Goal: Task Accomplishment & Management: Use online tool/utility

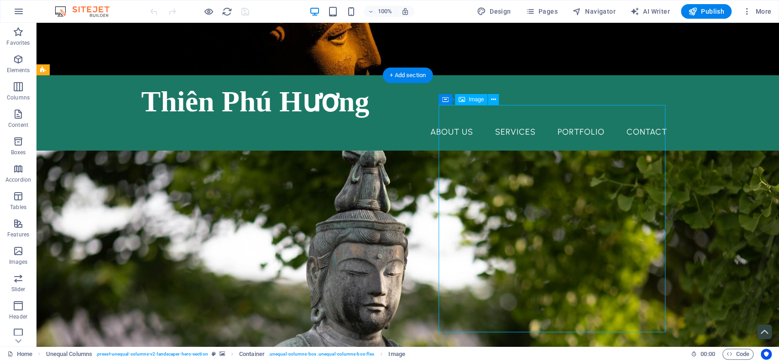
select select "%"
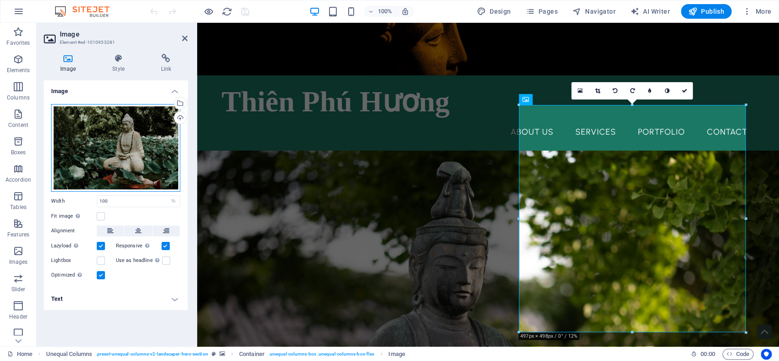
click at [149, 133] on div "Drag files here, click to choose files or select files from Files or our free s…" at bounding box center [115, 148] width 129 height 88
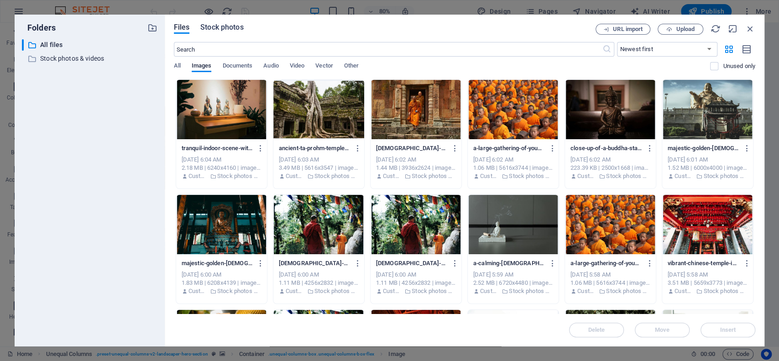
click at [228, 26] on span "Stock photos" at bounding box center [221, 27] width 43 height 11
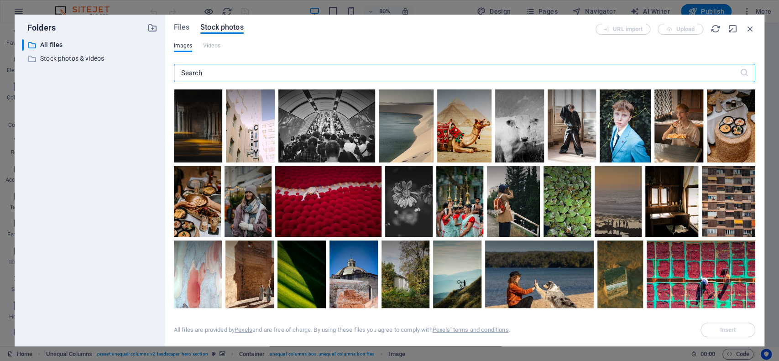
click at [255, 73] on input "text" at bounding box center [457, 73] width 566 height 18
click at [266, 73] on input "text" at bounding box center [457, 73] width 566 height 18
paste input "[DEMOGRAPHIC_DATA]"
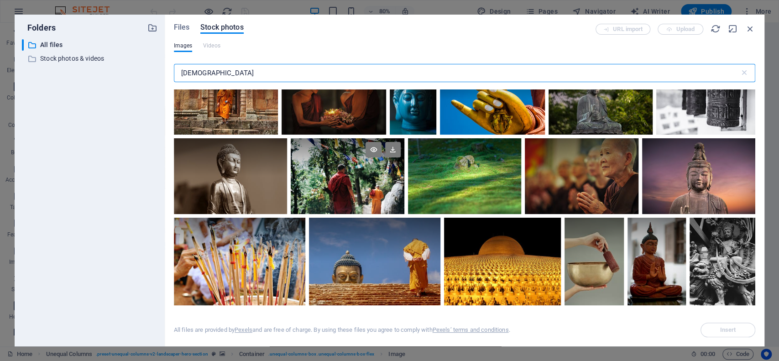
scroll to position [243, 0]
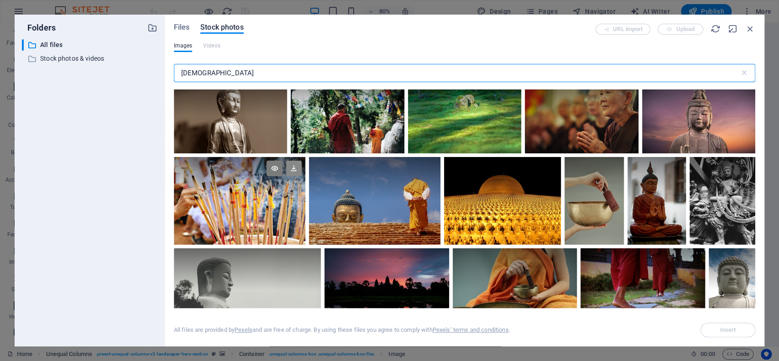
type input "[DEMOGRAPHIC_DATA]"
click at [289, 164] on icon at bounding box center [294, 169] width 16 height 16
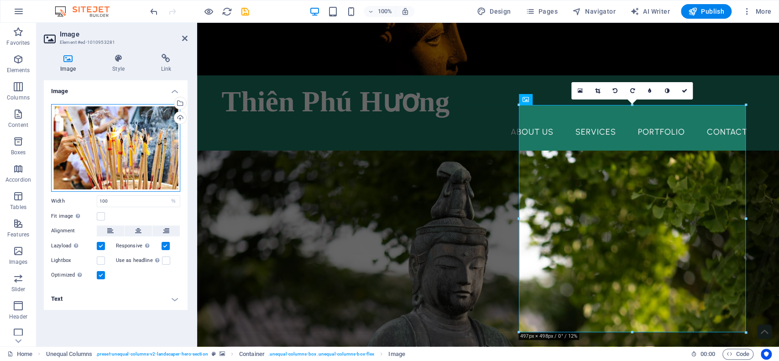
click at [117, 161] on div "Drag files here, click to choose files or select files from Files or our free s…" at bounding box center [115, 148] width 129 height 88
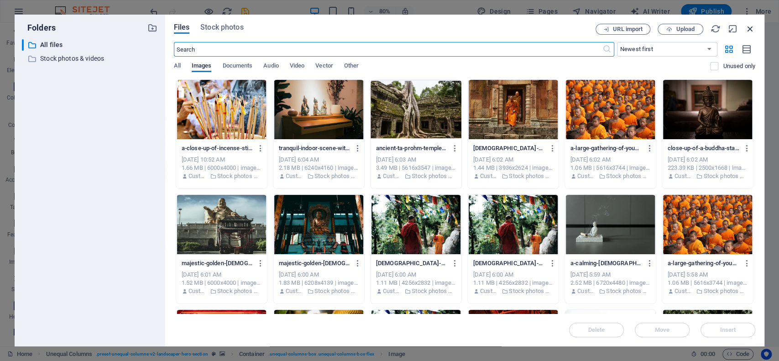
click at [747, 27] on icon "button" at bounding box center [750, 29] width 10 height 10
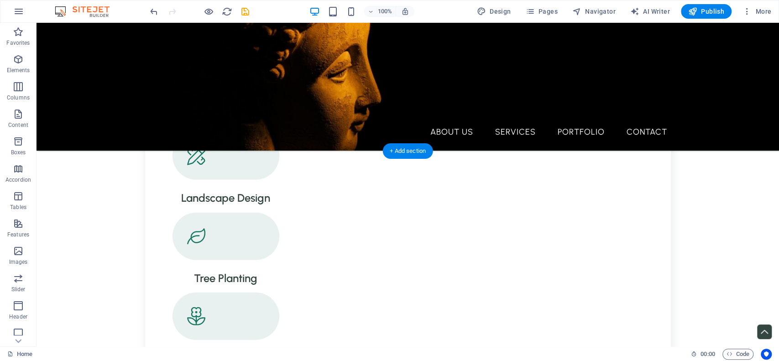
scroll to position [1339, 0]
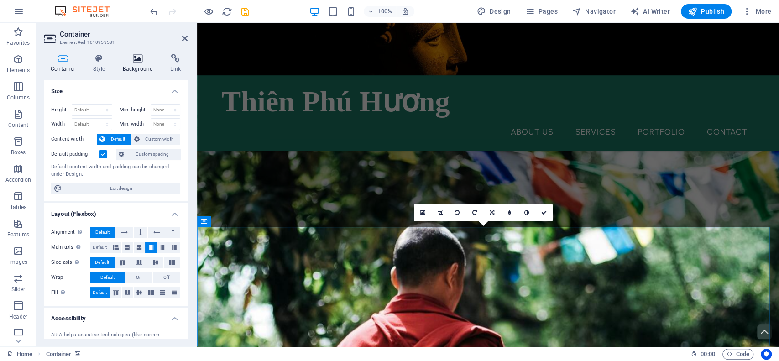
click at [127, 72] on h4 "Background" at bounding box center [140, 63] width 48 height 19
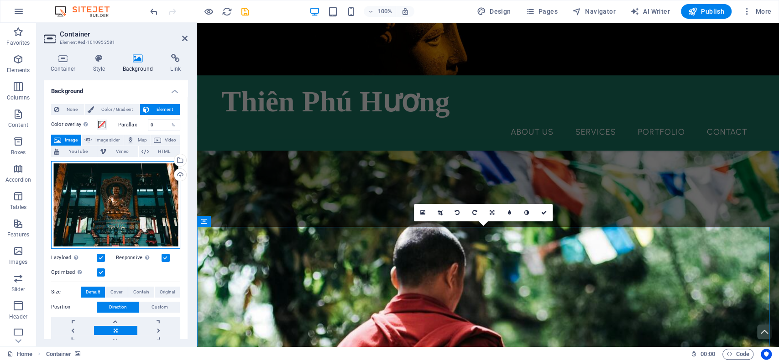
click at [89, 176] on div "Drag files here, click to choose files or select files from Files or our free s…" at bounding box center [115, 205] width 129 height 88
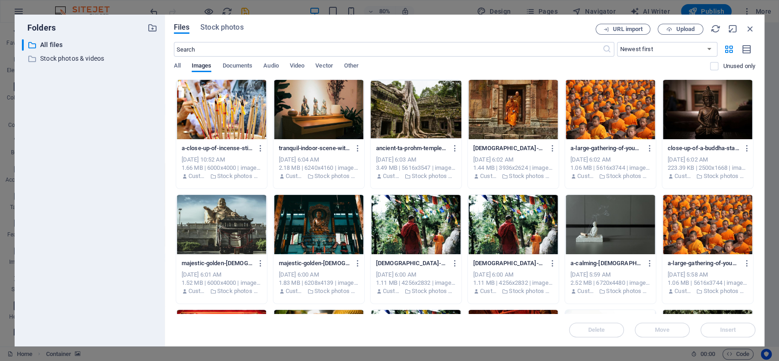
click at [226, 33] on button "Stock photos" at bounding box center [221, 29] width 43 height 10
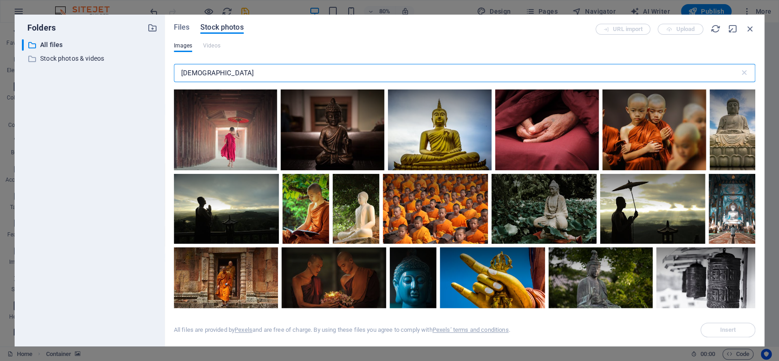
click at [226, 29] on span "Stock photos" at bounding box center [221, 27] width 43 height 11
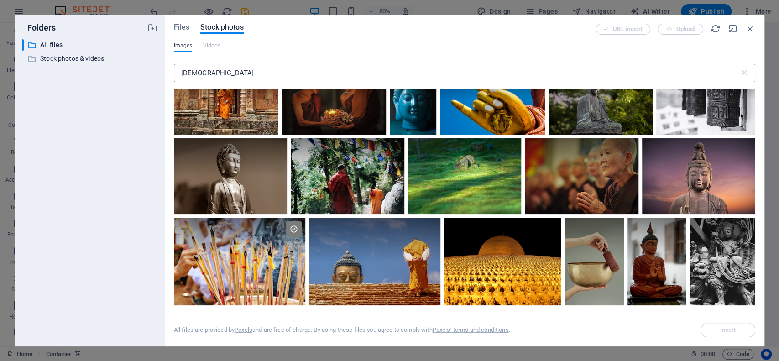
click at [264, 70] on input "[DEMOGRAPHIC_DATA]" at bounding box center [457, 73] width 566 height 18
drag, startPoint x: 264, startPoint y: 70, endPoint x: 145, endPoint y: 67, distance: 119.2
click at [145, 67] on div "Folders ​ All files All files ​ Stock photos & videos Stock photos & videos Fil…" at bounding box center [390, 181] width 750 height 332
paste input "incense"
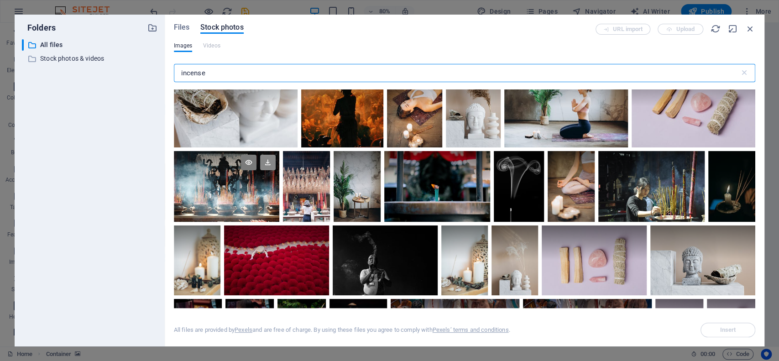
type input "incense"
click at [265, 161] on icon at bounding box center [268, 163] width 16 height 16
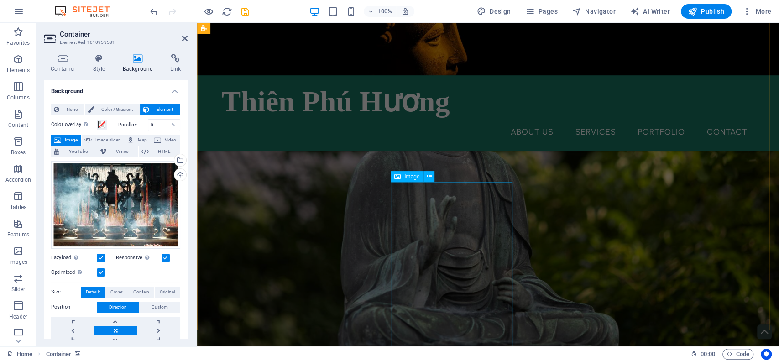
scroll to position [0, 0]
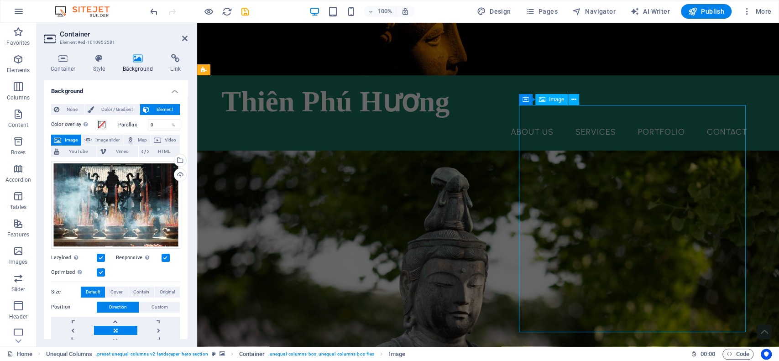
select select "%"
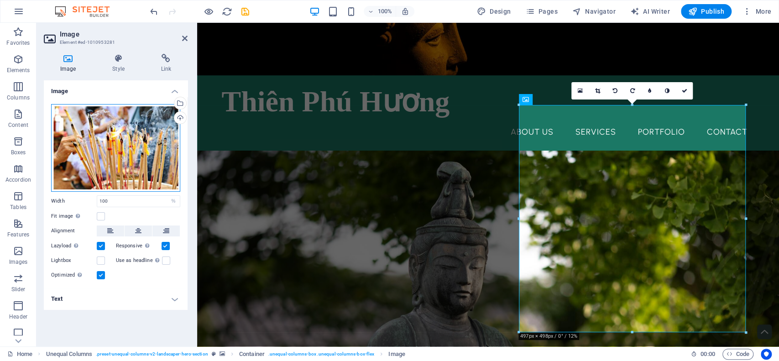
click at [96, 160] on div "Drag files here, click to choose files or select files from Files or our free s…" at bounding box center [115, 148] width 129 height 88
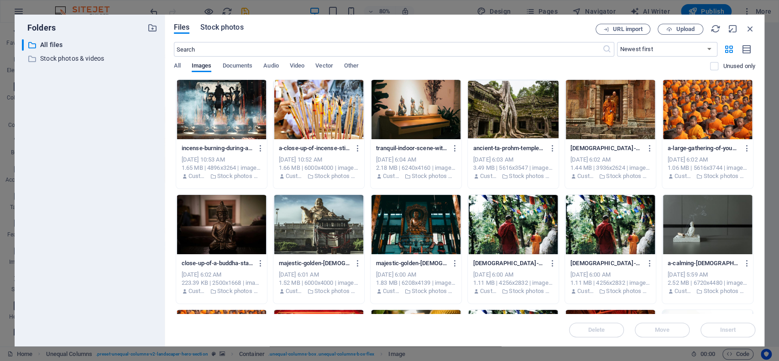
click at [226, 24] on span "Stock photos" at bounding box center [221, 27] width 43 height 11
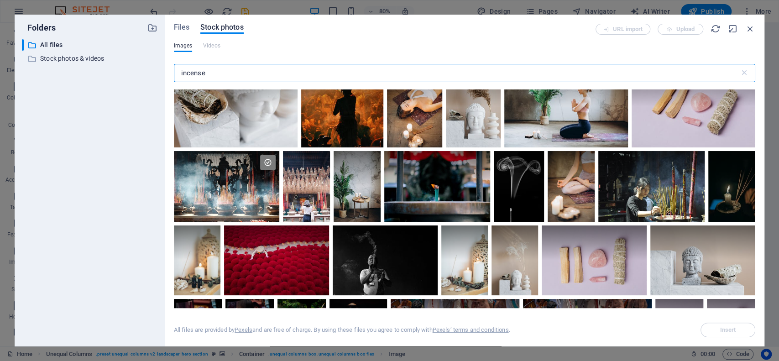
scroll to position [243, 0]
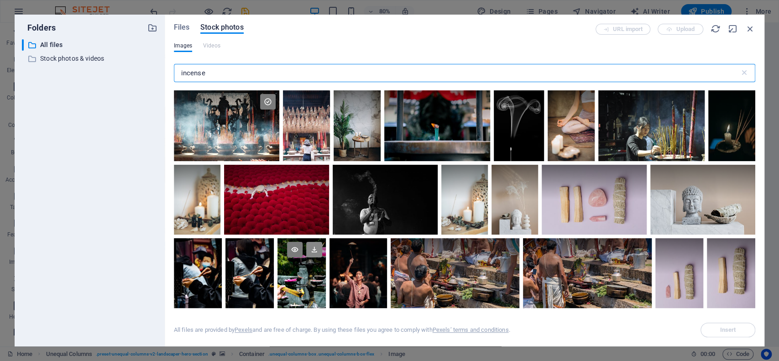
click at [311, 247] on icon at bounding box center [314, 250] width 16 height 16
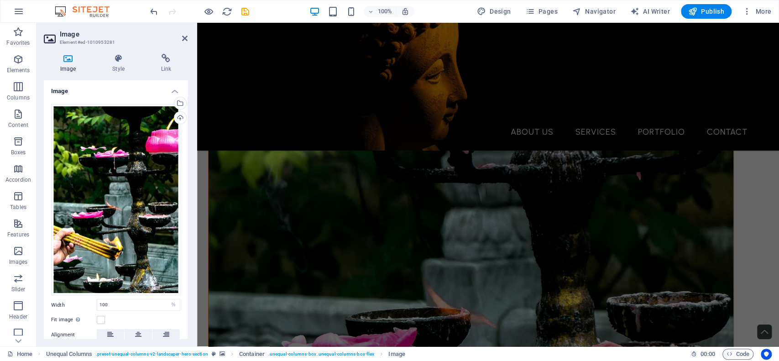
scroll to position [548, 0]
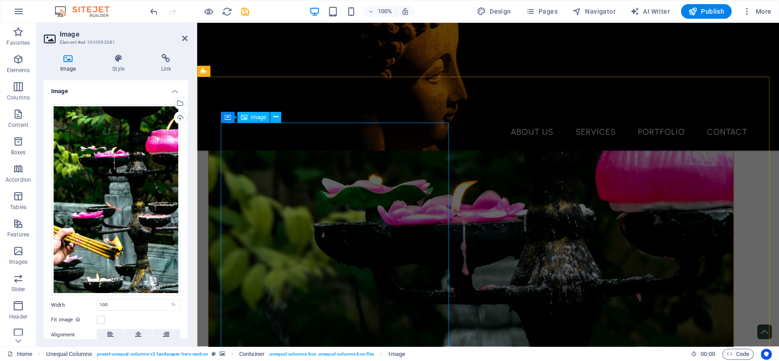
select select "%"
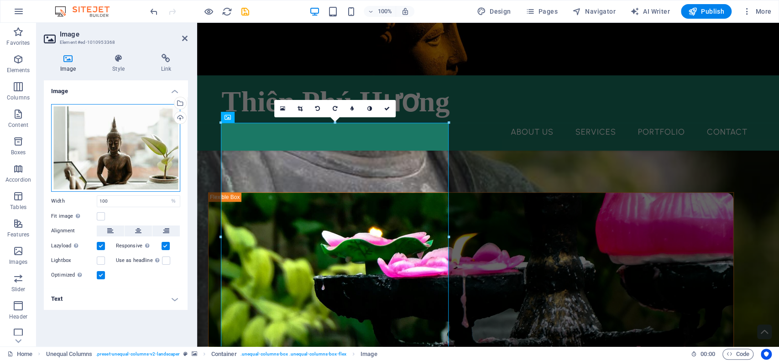
click at [151, 167] on div "Drag files here, click to choose files or select files from Files or our free s…" at bounding box center [115, 148] width 129 height 88
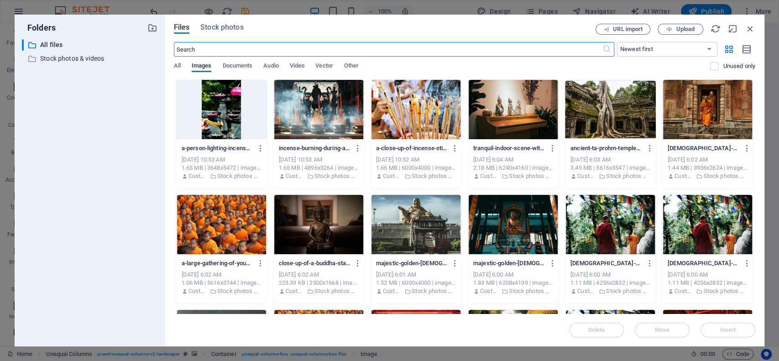
scroll to position [570, 0]
click at [231, 28] on span "Stock photos" at bounding box center [221, 27] width 43 height 11
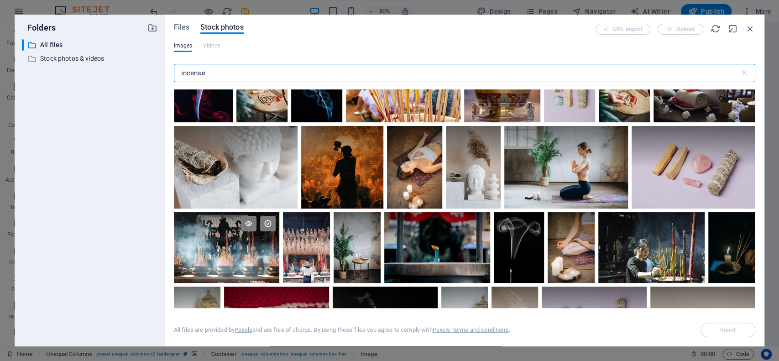
scroll to position [183, 0]
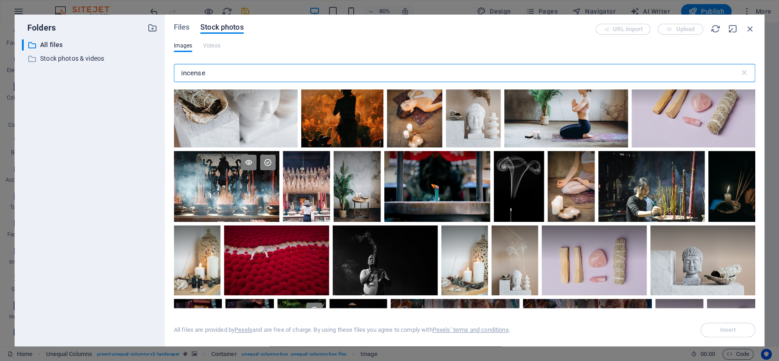
click at [250, 199] on div at bounding box center [227, 186] width 106 height 70
click at [250, 199] on div at bounding box center [227, 203] width 106 height 35
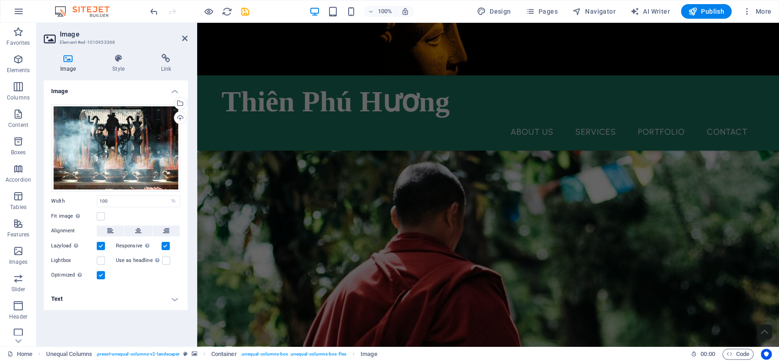
scroll to position [1521, 0]
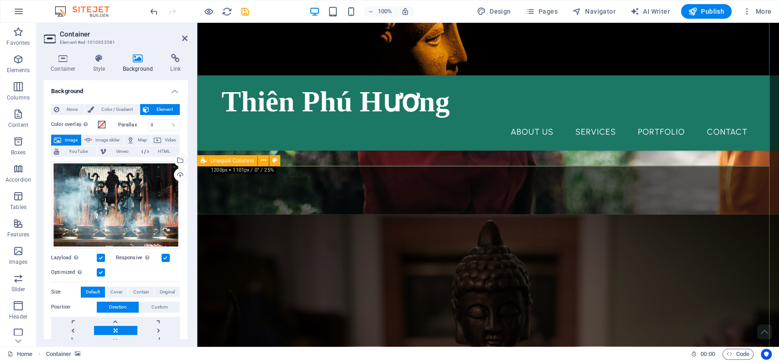
scroll to position [1902, 0]
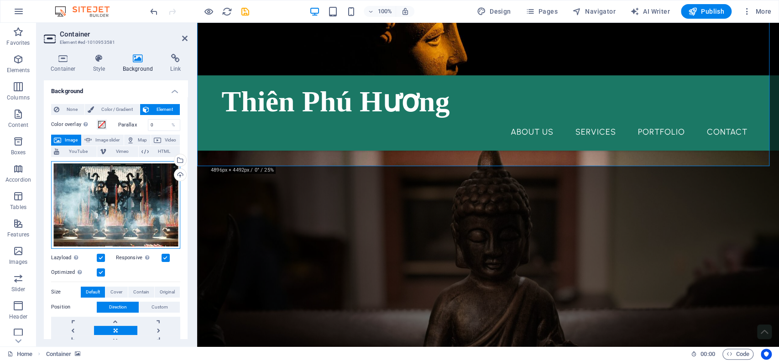
click at [140, 195] on div "Drag files here, click to choose files or select files from Files or our free s…" at bounding box center [115, 205] width 129 height 88
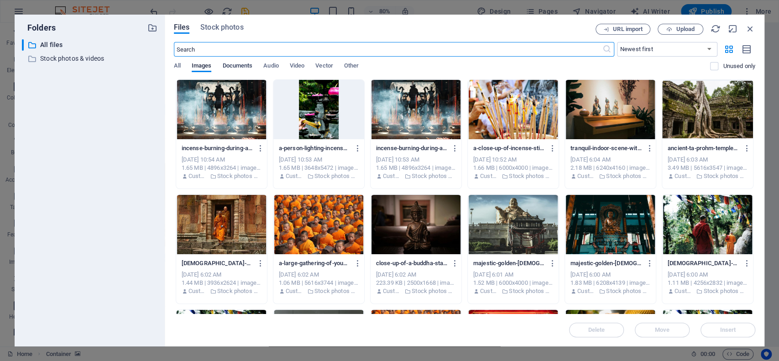
click at [236, 69] on span "Documents" at bounding box center [237, 66] width 30 height 13
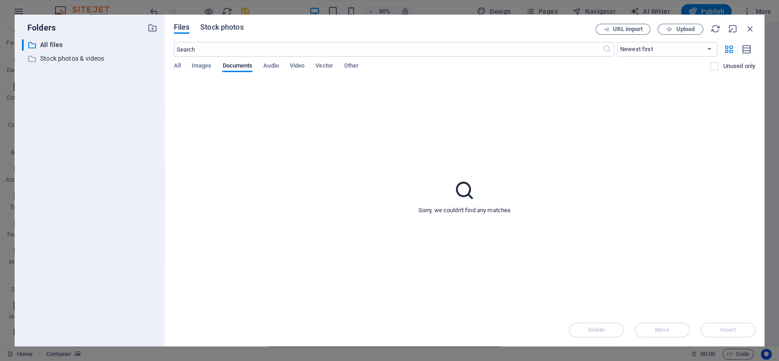
click at [229, 24] on span "Stock photos" at bounding box center [221, 27] width 43 height 11
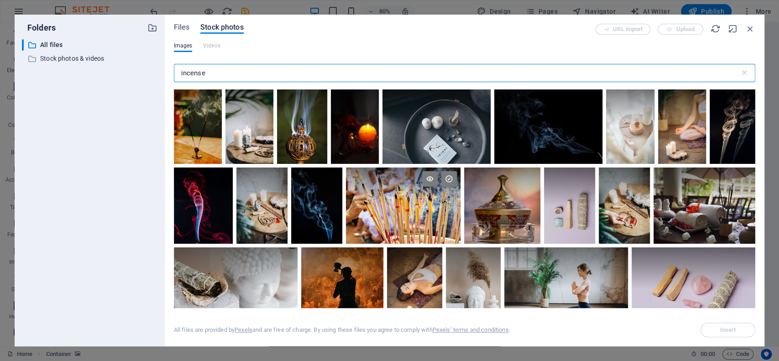
click at [418, 196] on div at bounding box center [403, 186] width 115 height 38
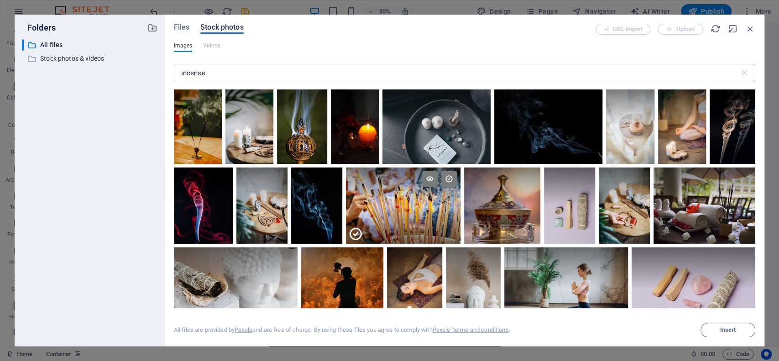
click at [418, 196] on div at bounding box center [403, 186] width 115 height 38
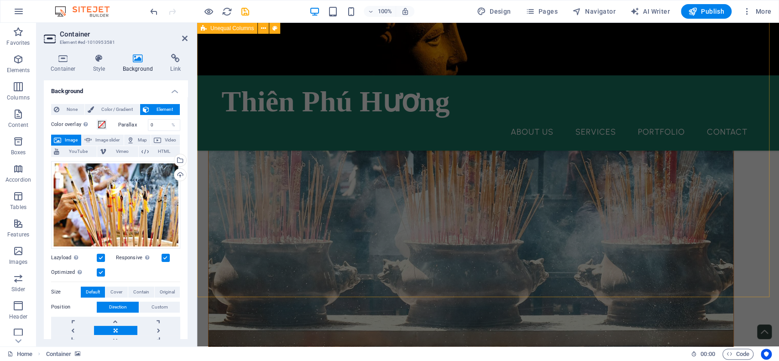
scroll to position [2254, 0]
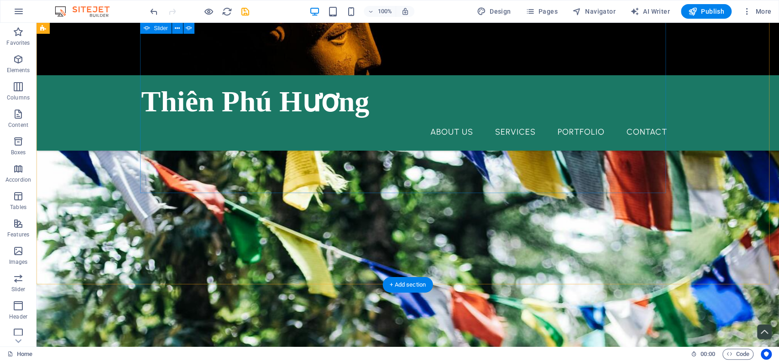
scroll to position [962, 0]
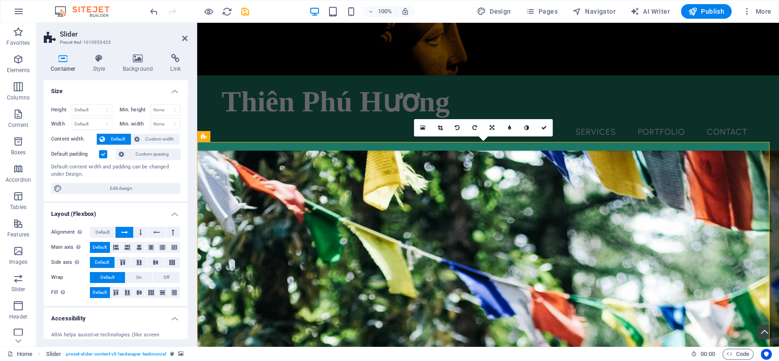
scroll to position [1022, 0]
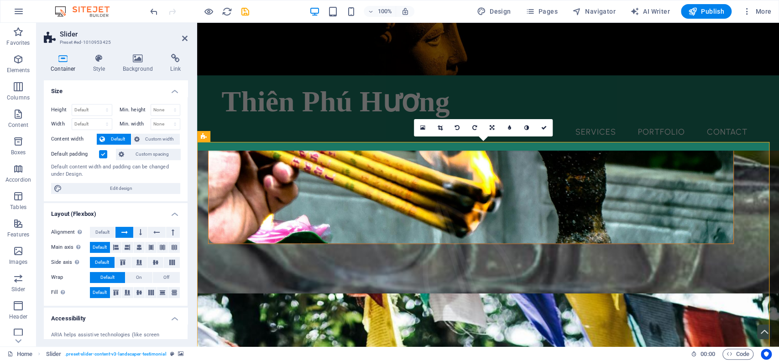
click at [139, 52] on div "Container Style Background Link Size Height Default px rem % vh vw Min. height …" at bounding box center [116, 197] width 158 height 300
click at [139, 63] on h4 "Background" at bounding box center [140, 63] width 48 height 19
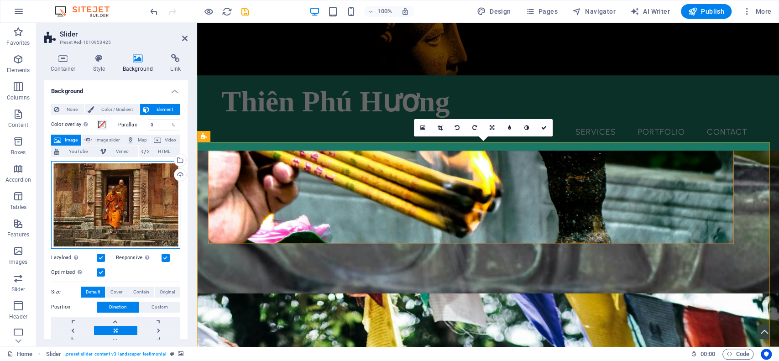
click at [105, 179] on div "Drag files here, click to choose files or select files from Files or our free s…" at bounding box center [115, 205] width 129 height 88
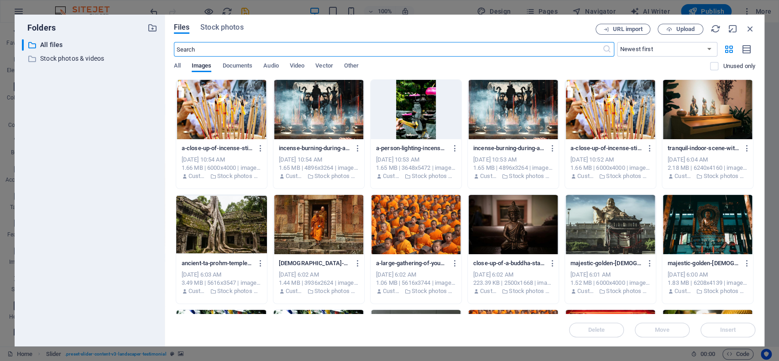
scroll to position [1045, 0]
click at [332, 113] on div at bounding box center [318, 109] width 91 height 59
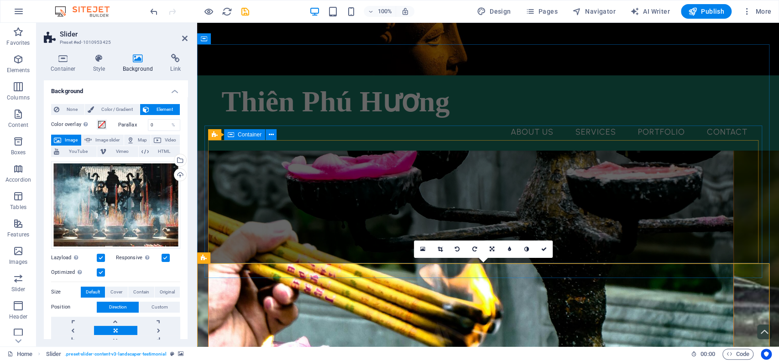
scroll to position [1022, 0]
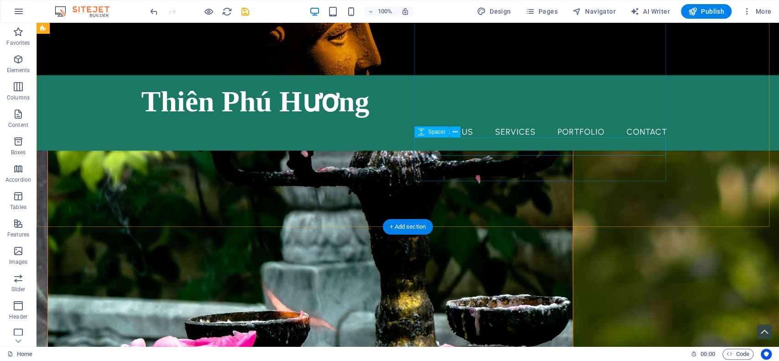
scroll to position [840, 0]
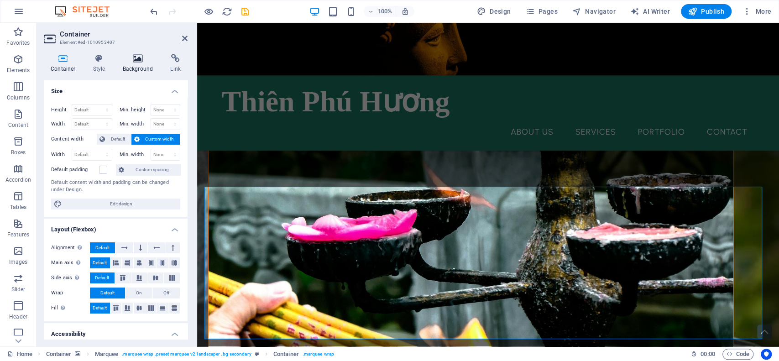
click at [135, 64] on h4 "Background" at bounding box center [140, 63] width 48 height 19
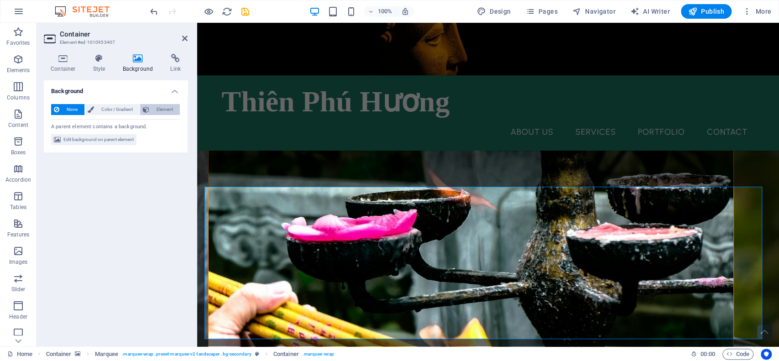
click at [148, 114] on icon at bounding box center [146, 109] width 6 height 11
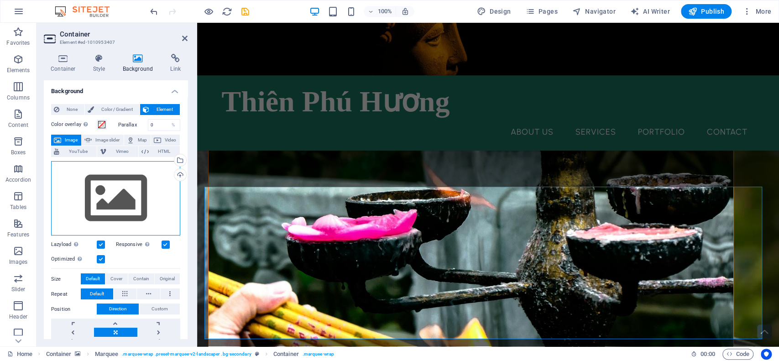
click at [106, 182] on div "Drag files here, click to choose files or select files from Files or our free s…" at bounding box center [115, 198] width 129 height 75
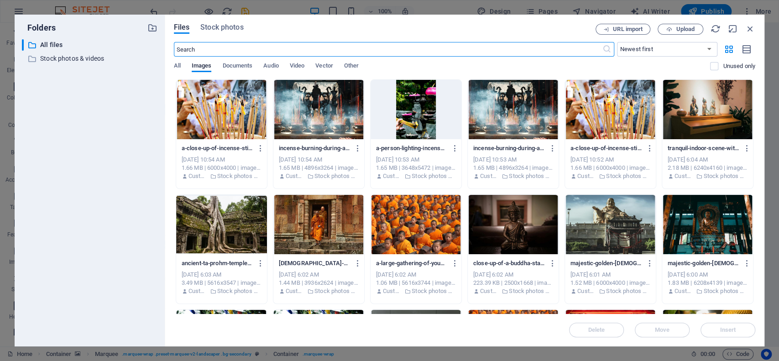
scroll to position [863, 0]
click at [229, 28] on span "Stock photos" at bounding box center [221, 27] width 43 height 11
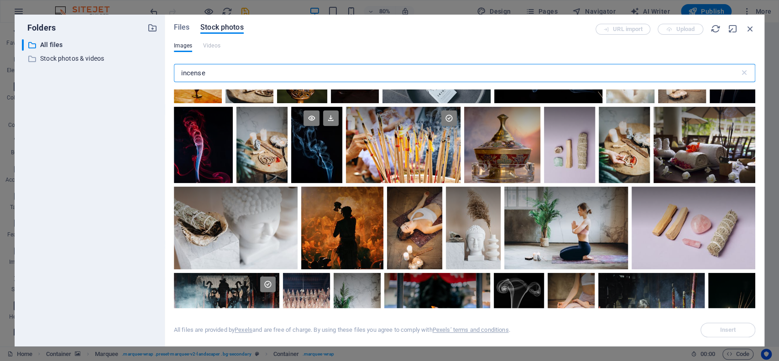
scroll to position [0, 0]
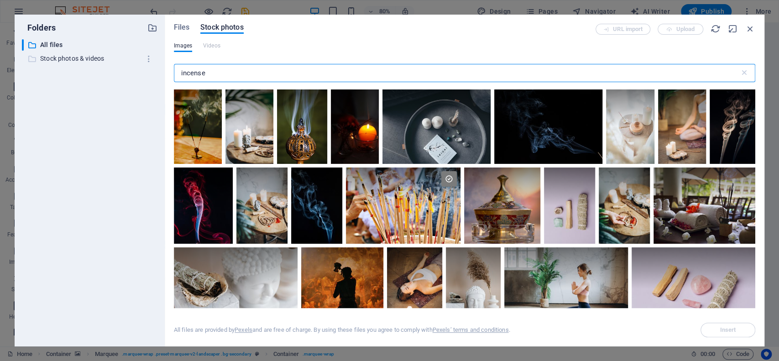
drag, startPoint x: 223, startPoint y: 68, endPoint x: 40, endPoint y: 58, distance: 183.3
click at [40, 58] on div "Folders ​ All files All files ​ Stock photos & videos Stock photos & videos Fil…" at bounding box center [390, 181] width 750 height 332
click at [229, 72] on input "incense" at bounding box center [457, 73] width 566 height 18
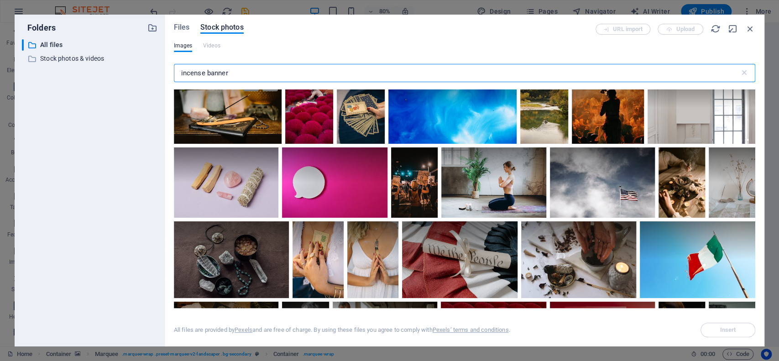
scroll to position [852, 0]
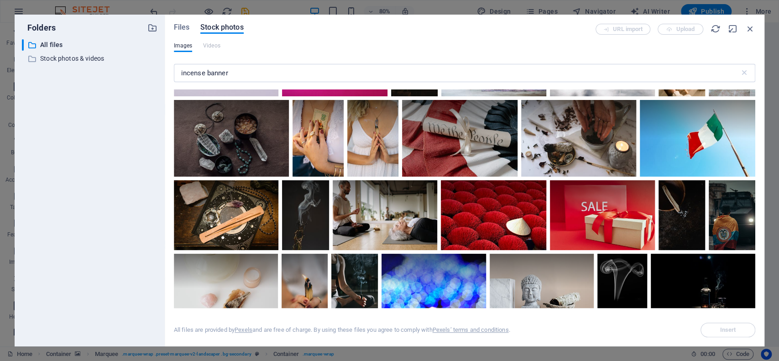
drag, startPoint x: 261, startPoint y: 115, endPoint x: 64, endPoint y: 96, distance: 197.1
click at [64, 96] on div "Folders ​ All files All files ​ Stock photos & videos Stock photos & videos Fil…" at bounding box center [390, 181] width 750 height 332
drag, startPoint x: 237, startPoint y: 67, endPoint x: 58, endPoint y: 69, distance: 178.5
click at [58, 69] on div "Folders ​ All files All files ​ Stock photos & videos Stock photos & videos Fil…" at bounding box center [390, 181] width 750 height 332
paste input "[DEMOGRAPHIC_DATA]"
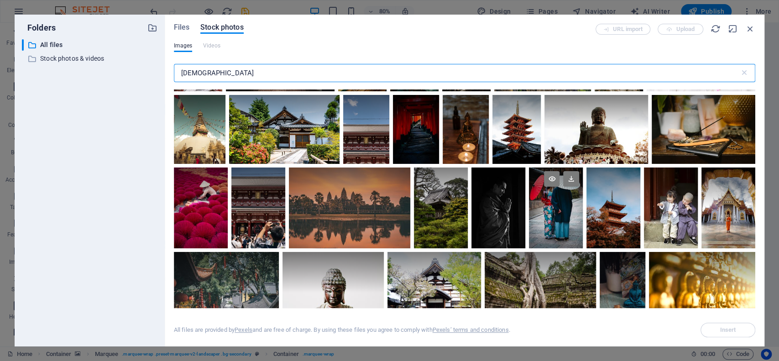
scroll to position [1704, 0]
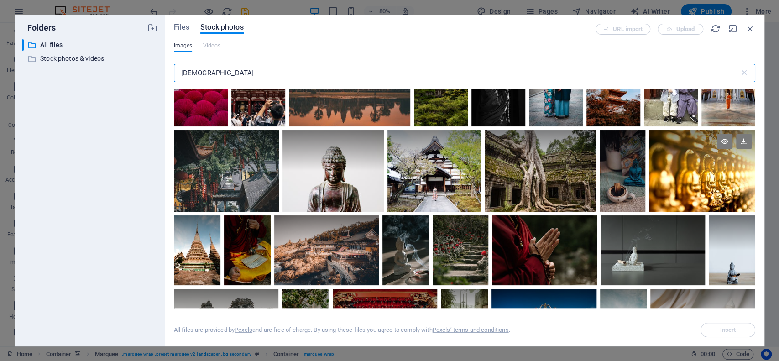
type input "[DEMOGRAPHIC_DATA]"
click at [741, 141] on icon at bounding box center [744, 142] width 16 height 16
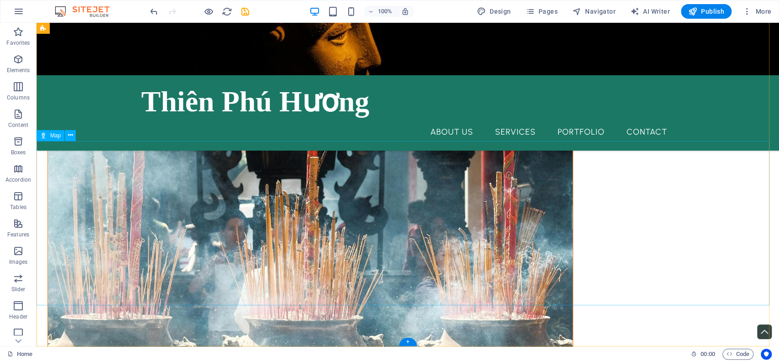
scroll to position [2301, 0]
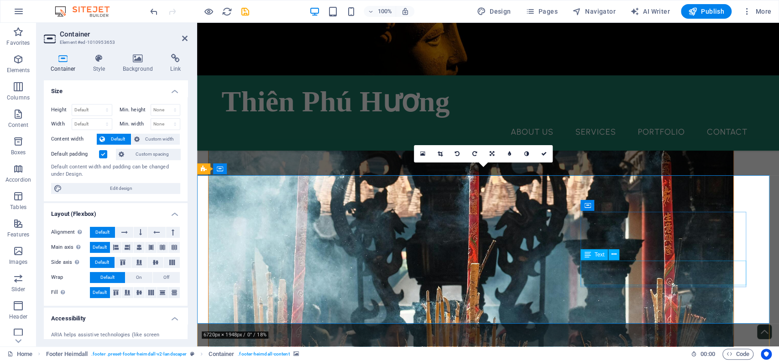
scroll to position [2377, 0]
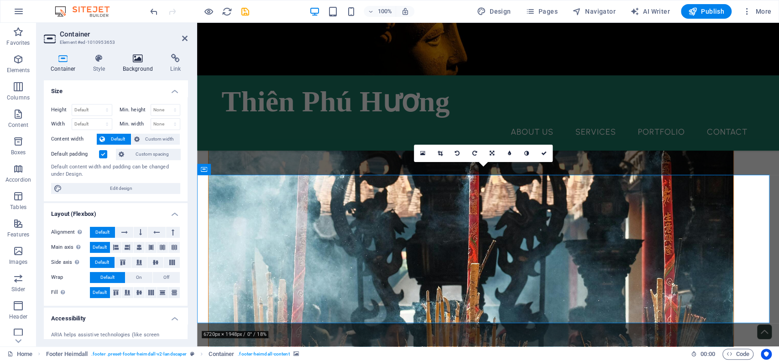
click at [130, 58] on icon at bounding box center [138, 58] width 44 height 9
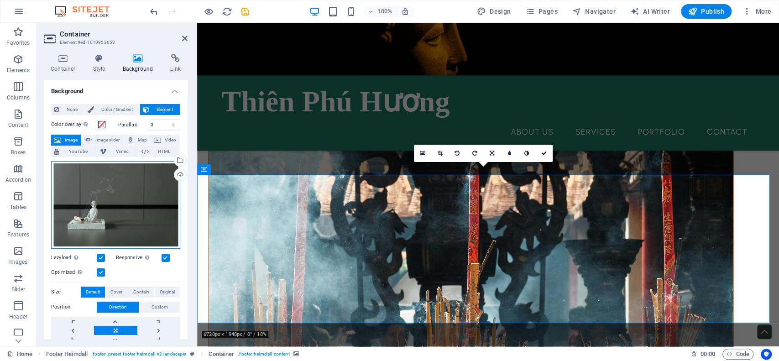
click at [115, 181] on div "Drag files here, click to choose files or select files from Files or our free s…" at bounding box center [115, 205] width 129 height 88
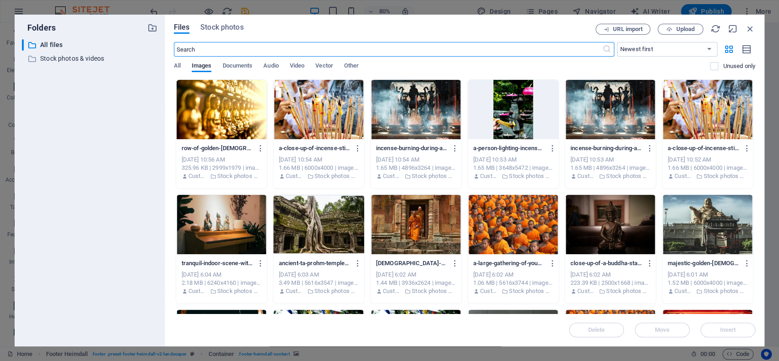
scroll to position [2410, 0]
click at [236, 25] on span "Stock photos" at bounding box center [221, 27] width 43 height 11
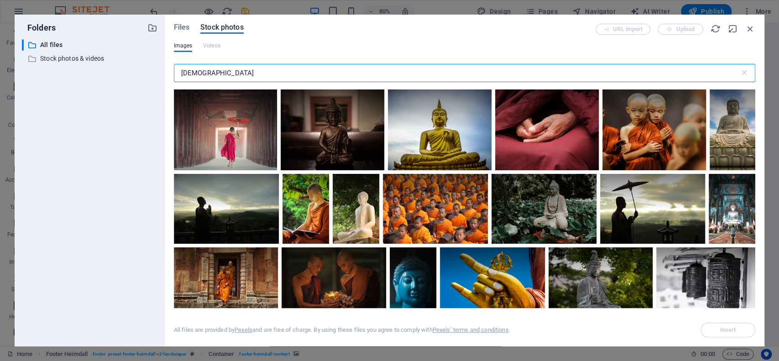
drag, startPoint x: 233, startPoint y: 70, endPoint x: 186, endPoint y: 2, distance: 82.4
click at [126, 68] on div "Folders ​ All files All files ​ Stock photos & videos Stock photos & videos Fil…" at bounding box center [390, 181] width 750 height 332
click at [242, 75] on input "[DEMOGRAPHIC_DATA]" at bounding box center [457, 73] width 566 height 18
drag, startPoint x: 249, startPoint y: 72, endPoint x: 146, endPoint y: 64, distance: 102.9
click at [146, 64] on div "Folders ​ All files All files ​ Stock photos & videos Stock photos & videos Fil…" at bounding box center [390, 181] width 750 height 332
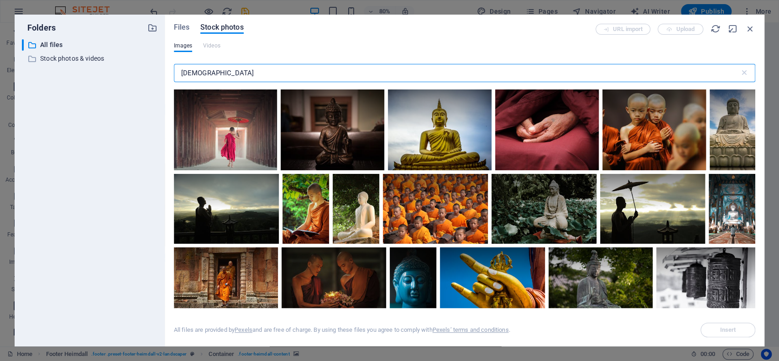
paste input "incense"
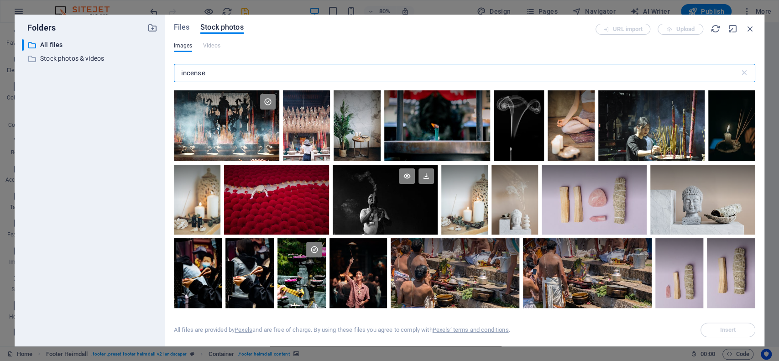
scroll to position [183, 0]
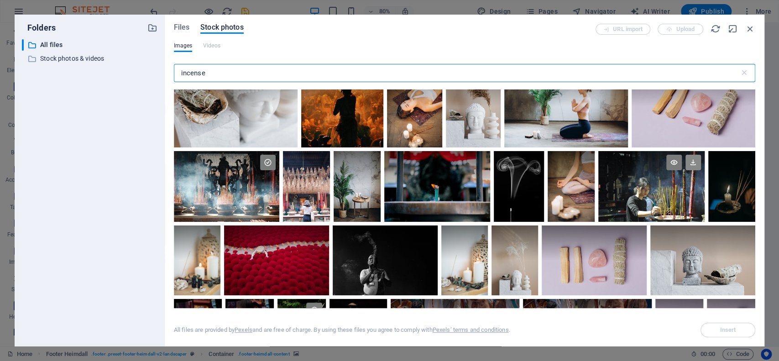
type input "incense"
click at [689, 168] on icon at bounding box center [693, 163] width 16 height 16
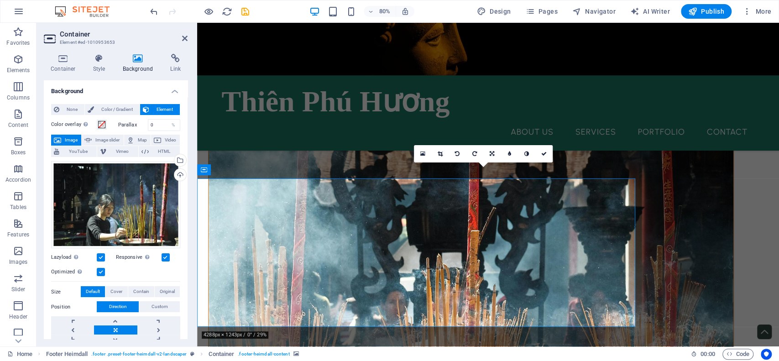
scroll to position [2377, 0]
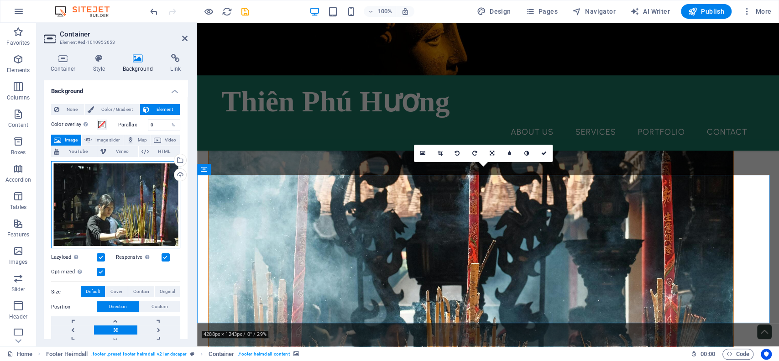
click at [117, 220] on div "Drag files here, click to choose files or select files from Files or our free s…" at bounding box center [115, 205] width 129 height 88
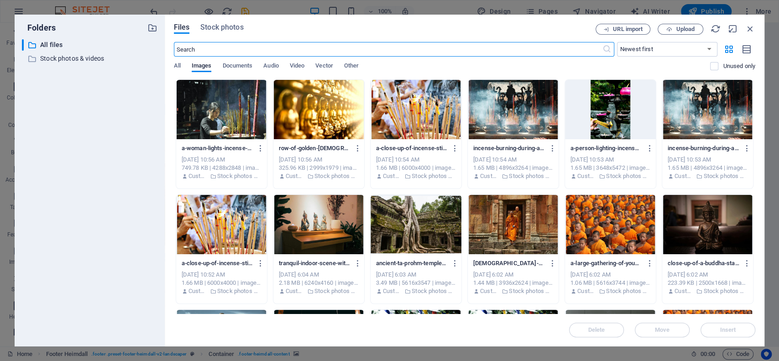
scroll to position [2410, 0]
click at [234, 30] on span "Stock photos" at bounding box center [221, 27] width 43 height 11
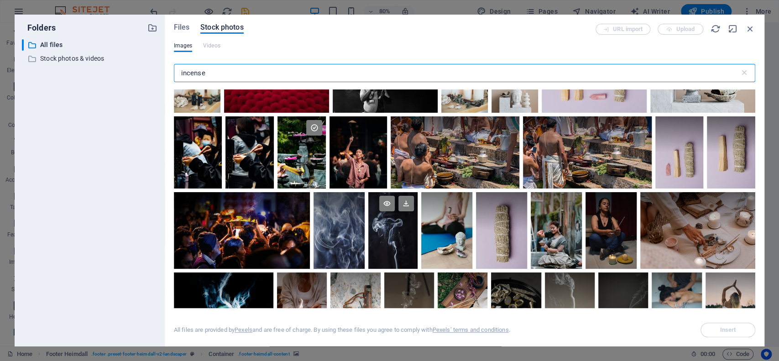
scroll to position [426, 0]
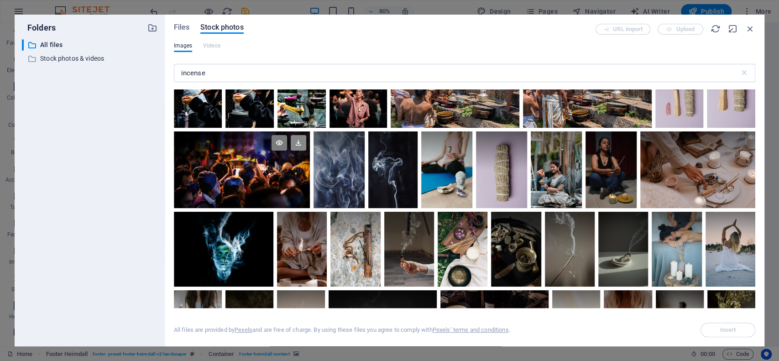
click at [300, 141] on icon at bounding box center [299, 143] width 16 height 16
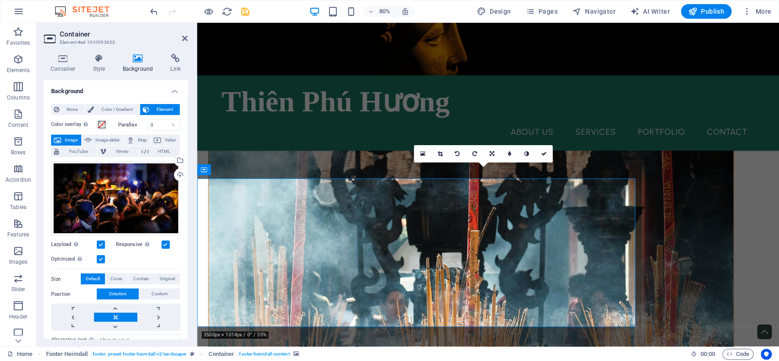
scroll to position [2377, 0]
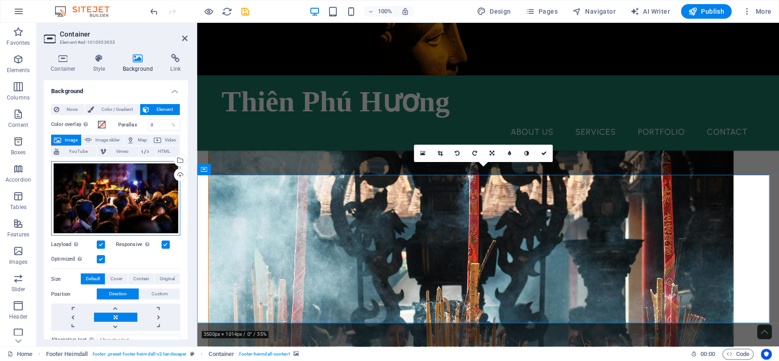
click at [136, 181] on div "Drag files here, click to choose files or select files from Files or our free s…" at bounding box center [115, 198] width 129 height 75
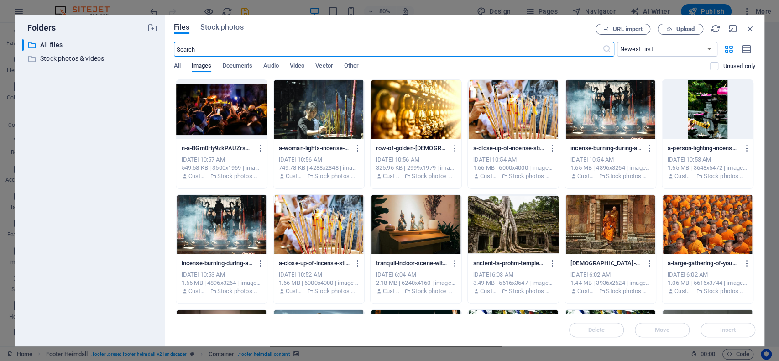
scroll to position [2410, 0]
click at [238, 34] on div "Files Stock photos" at bounding box center [385, 29] width 422 height 11
click at [233, 30] on span "Stock photos" at bounding box center [221, 27] width 43 height 11
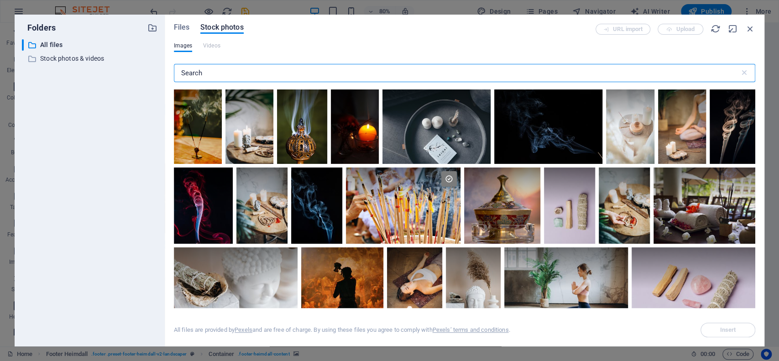
paste input "[DEMOGRAPHIC_DATA]"
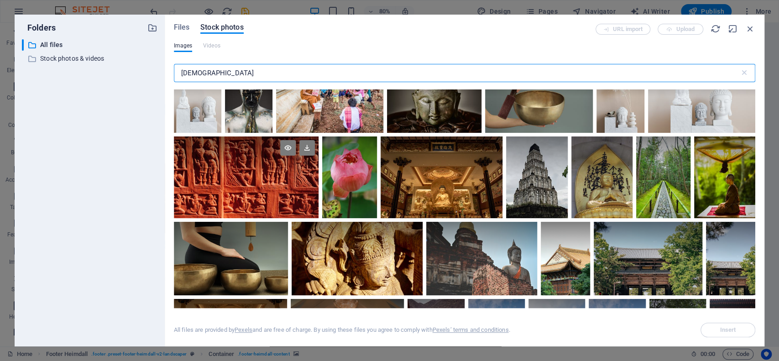
scroll to position [1278, 0]
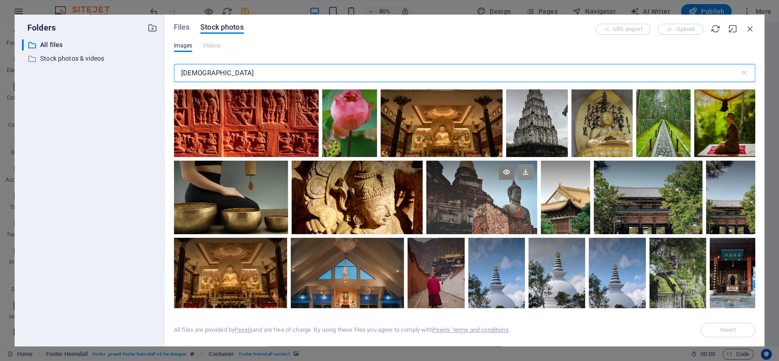
type input "[DEMOGRAPHIC_DATA]"
drag, startPoint x: 527, startPoint y: 169, endPoint x: 292, endPoint y: 177, distance: 235.6
click at [526, 169] on icon at bounding box center [526, 172] width 16 height 16
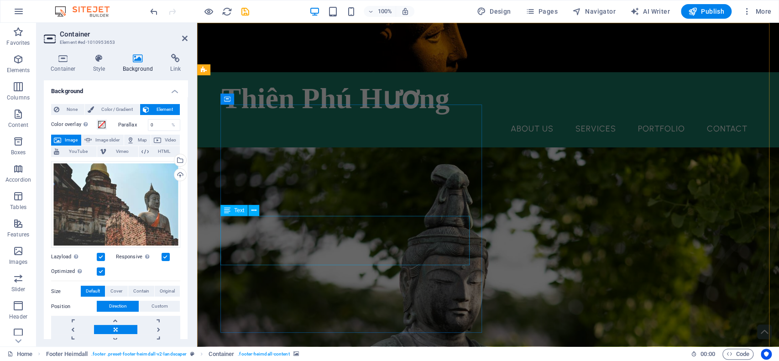
scroll to position [0, 0]
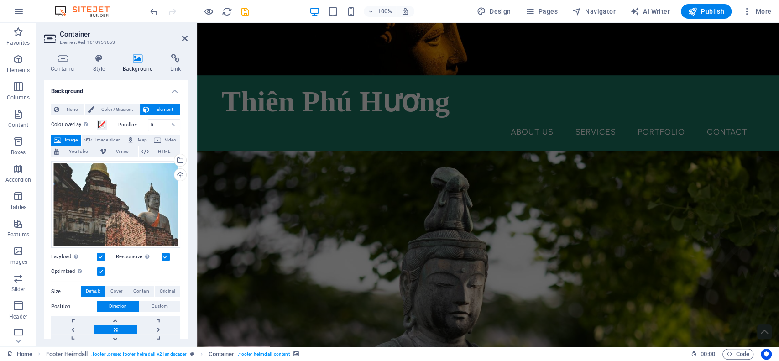
click at [476, 63] on figure at bounding box center [488, 49] width 582 height 52
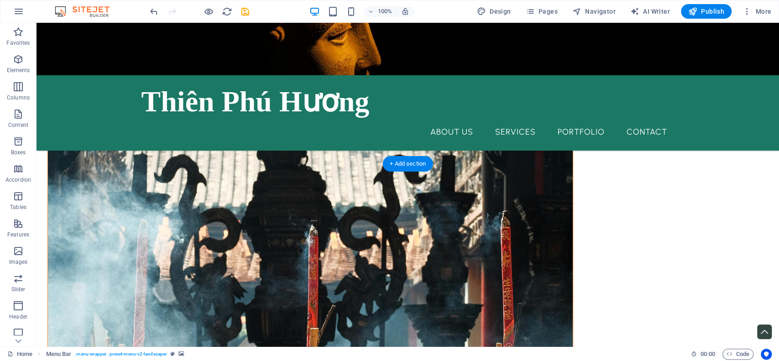
scroll to position [2483, 0]
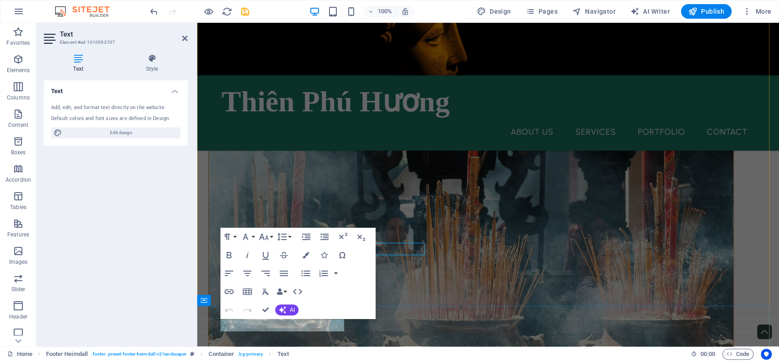
scroll to position [2558, 0]
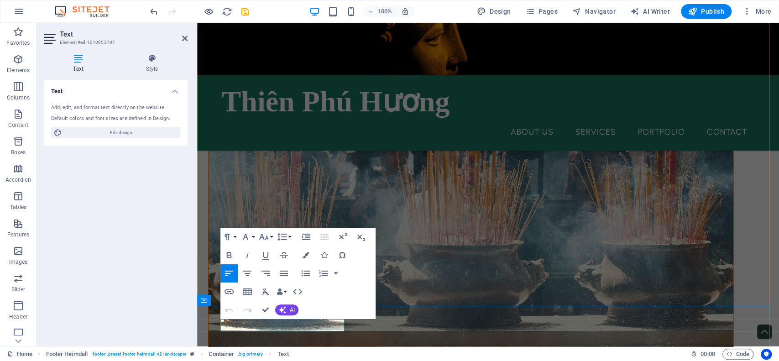
drag, startPoint x: 248, startPoint y: 328, endPoint x: 239, endPoint y: 328, distance: 9.1
drag, startPoint x: 247, startPoint y: 326, endPoint x: 286, endPoint y: 327, distance: 39.3
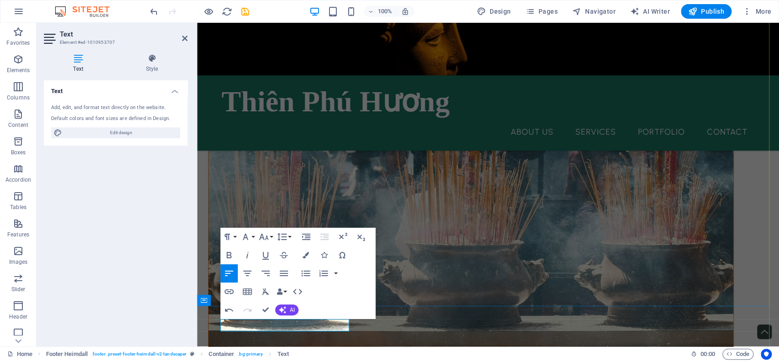
drag, startPoint x: 245, startPoint y: 324, endPoint x: 291, endPoint y: 326, distance: 46.6
click at [251, 235] on button "Font Family" at bounding box center [247, 237] width 17 height 18
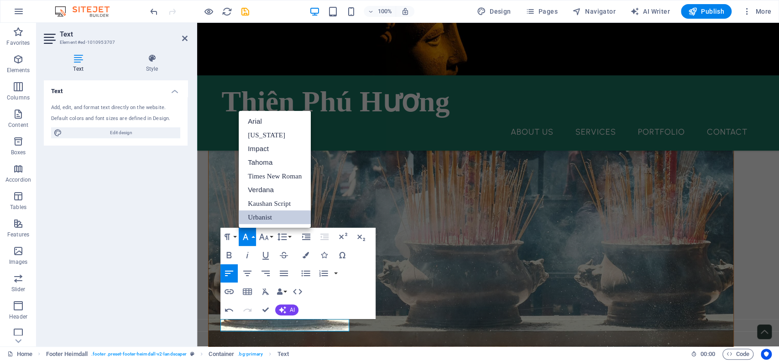
scroll to position [0, 0]
click at [264, 178] on link "Times New Roman" at bounding box center [275, 176] width 72 height 14
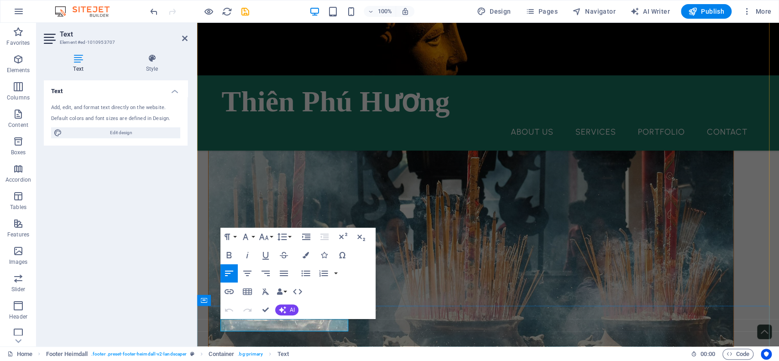
scroll to position [2558, 0]
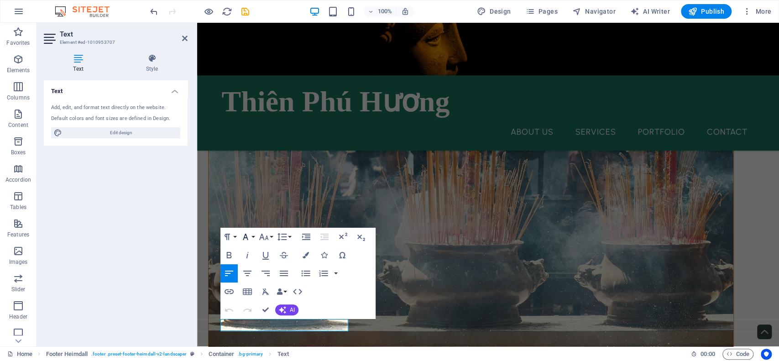
click at [249, 233] on icon "button" at bounding box center [245, 236] width 11 height 11
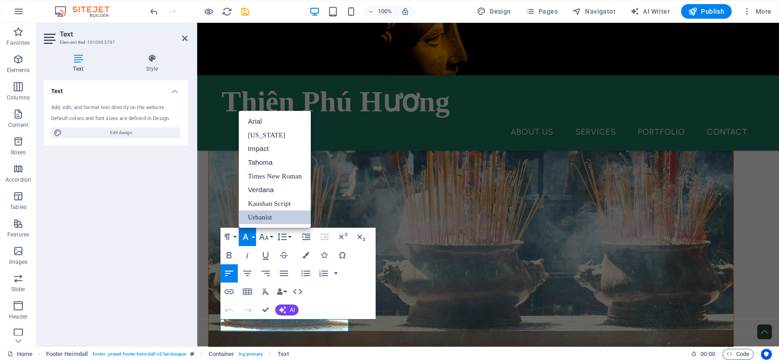
scroll to position [0, 0]
click at [261, 132] on link "[US_STATE]" at bounding box center [275, 135] width 72 height 14
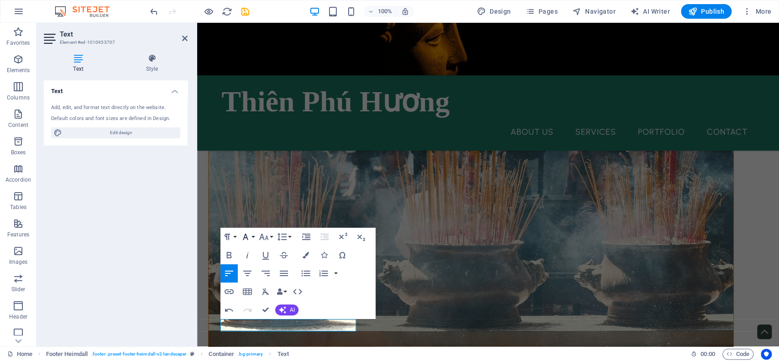
click at [248, 237] on icon "button" at bounding box center [245, 236] width 11 height 11
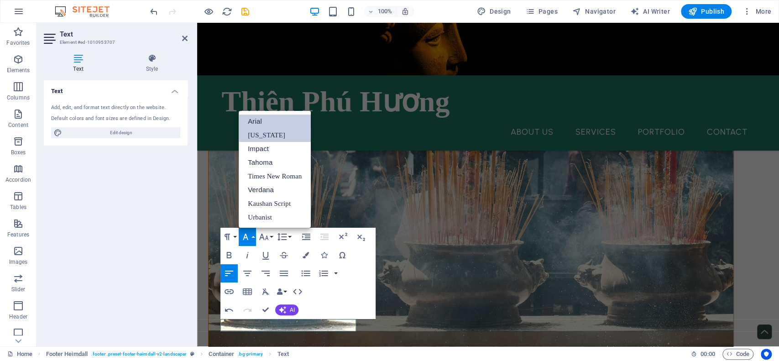
click at [264, 122] on link "Arial" at bounding box center [275, 122] width 72 height 14
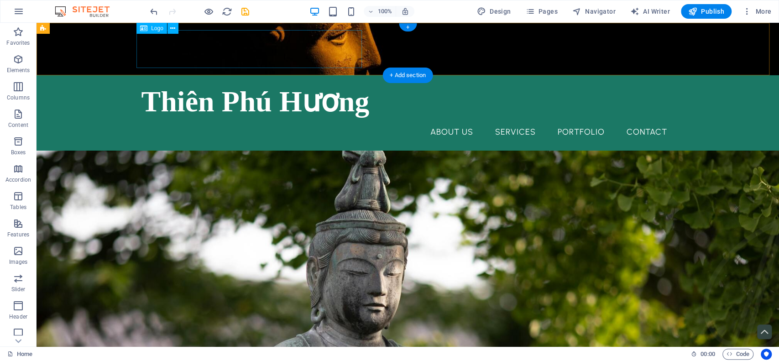
click at [197, 83] on div "Thiên Phú Hương" at bounding box center [407, 102] width 533 height 38
drag, startPoint x: 197, startPoint y: 58, endPoint x: 233, endPoint y: 82, distance: 43.4
click at [197, 83] on div "Thiên Phú Hương" at bounding box center [407, 102] width 533 height 38
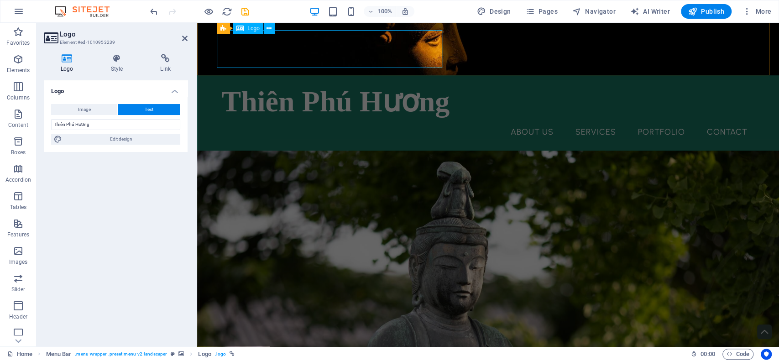
click at [322, 83] on div "Thiên Phú Hương" at bounding box center [488, 102] width 533 height 38
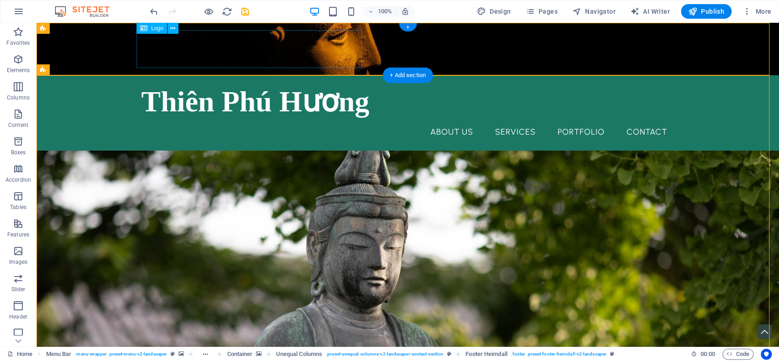
click at [210, 83] on div "Thiên Phú Hương" at bounding box center [407, 102] width 533 height 38
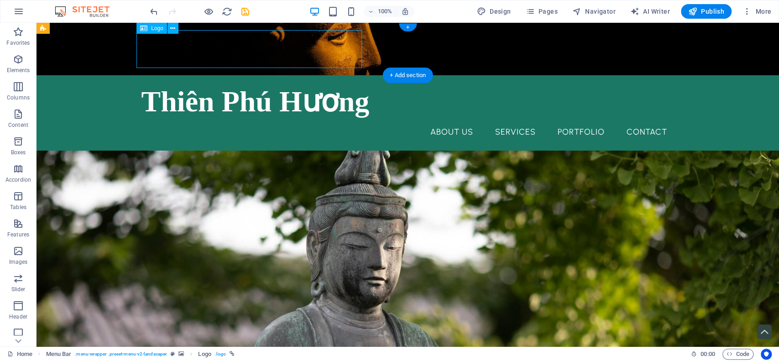
click at [210, 83] on div "Thiên Phú Hương" at bounding box center [407, 102] width 533 height 38
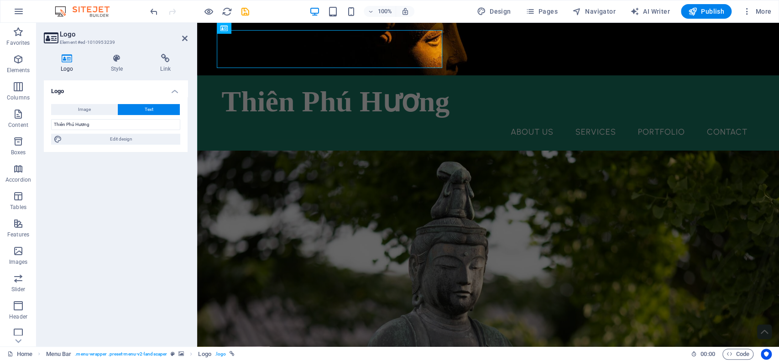
click at [141, 111] on button "Text" at bounding box center [149, 109] width 62 height 11
click at [125, 68] on h4 "Style" at bounding box center [119, 63] width 50 height 19
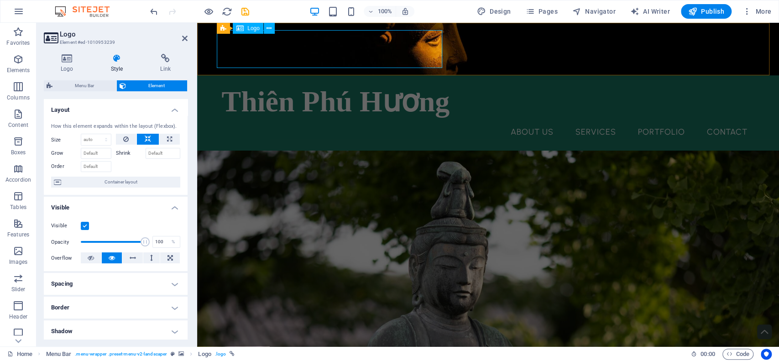
click at [266, 83] on div "Thiên Phú Hương" at bounding box center [488, 102] width 533 height 38
click at [240, 83] on div "Thiên Phú Hương" at bounding box center [488, 102] width 533 height 38
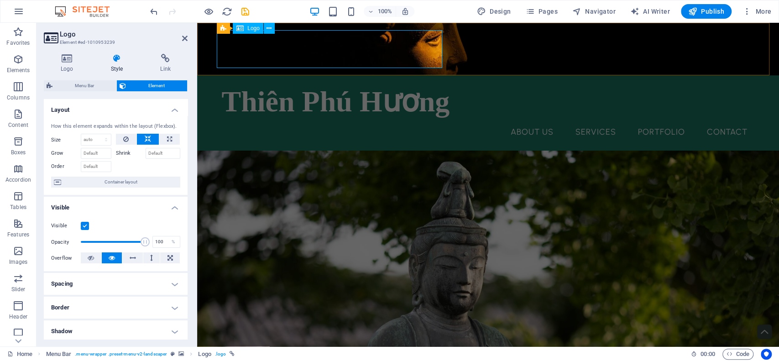
click at [434, 83] on div "Thiên Phú Hương" at bounding box center [488, 102] width 533 height 38
click at [419, 83] on div "Thiên Phú Hương" at bounding box center [488, 102] width 533 height 38
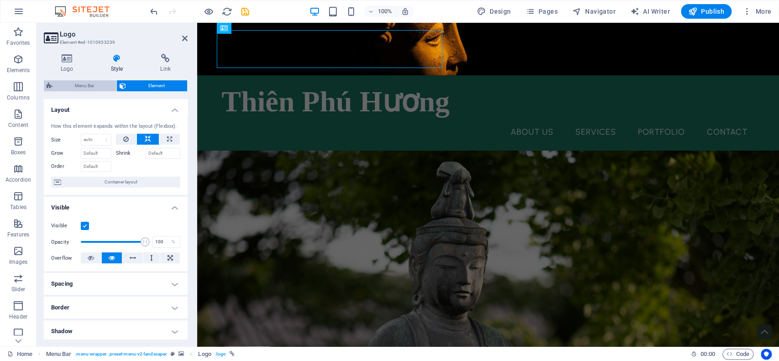
click at [75, 82] on span "Menu Bar" at bounding box center [84, 85] width 58 height 11
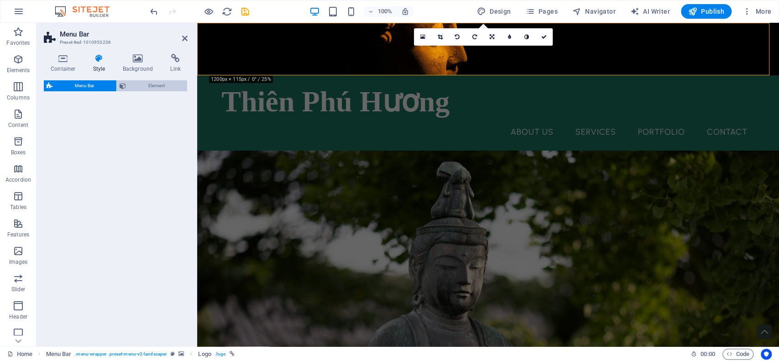
select select "rem"
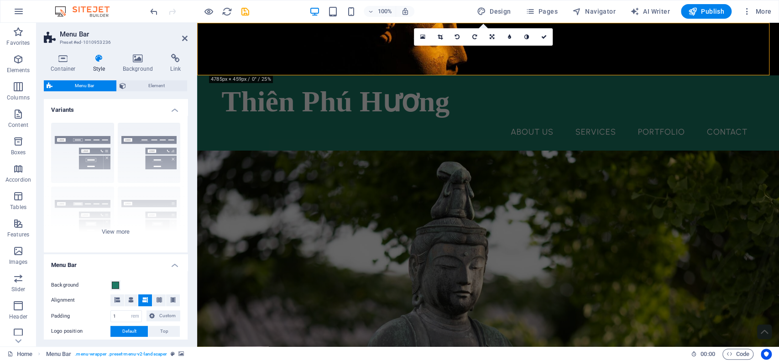
click at [146, 91] on div "Menu Bar Element" at bounding box center [116, 85] width 144 height 11
click at [153, 85] on span "Element" at bounding box center [157, 85] width 56 height 11
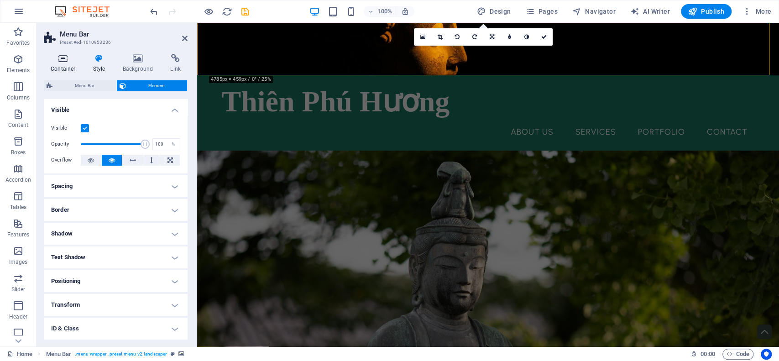
click at [71, 65] on h4 "Container" at bounding box center [65, 63] width 42 height 19
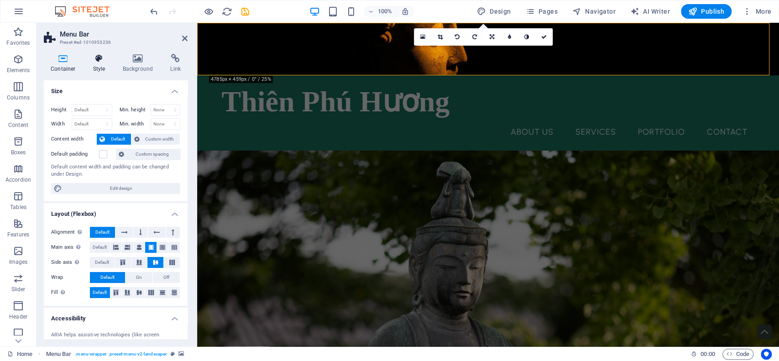
click at [106, 65] on h4 "Style" at bounding box center [101, 63] width 30 height 19
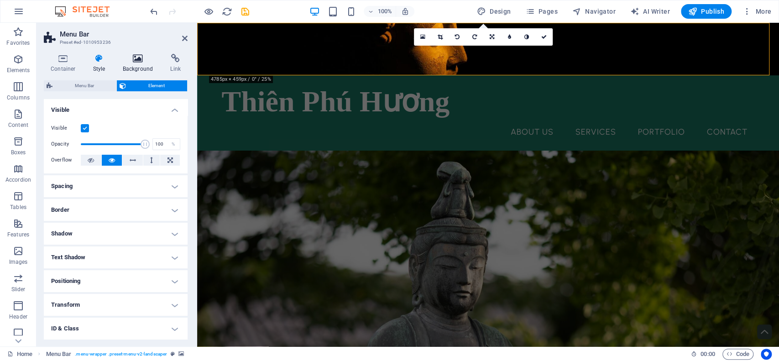
click at [141, 64] on h4 "Background" at bounding box center [140, 63] width 48 height 19
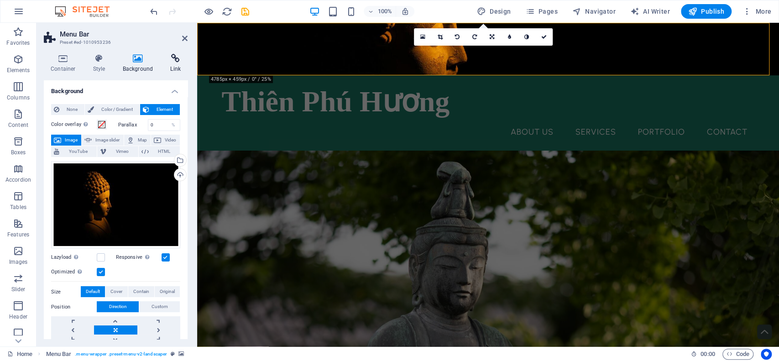
click at [177, 64] on h4 "Link" at bounding box center [175, 63] width 24 height 19
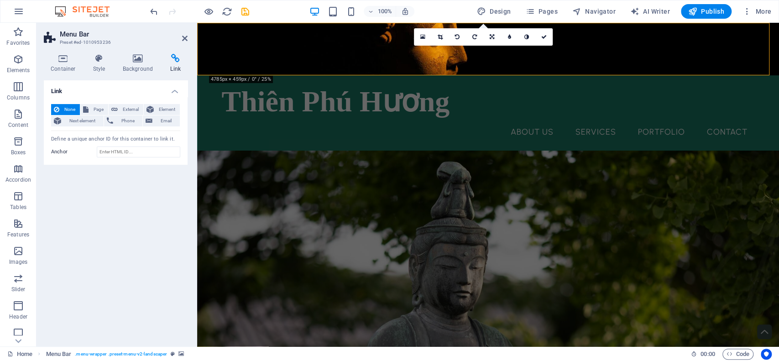
click at [181, 38] on header "Menu Bar Preset #ed-1010953236" at bounding box center [116, 35] width 144 height 24
click at [183, 35] on icon at bounding box center [184, 38] width 5 height 7
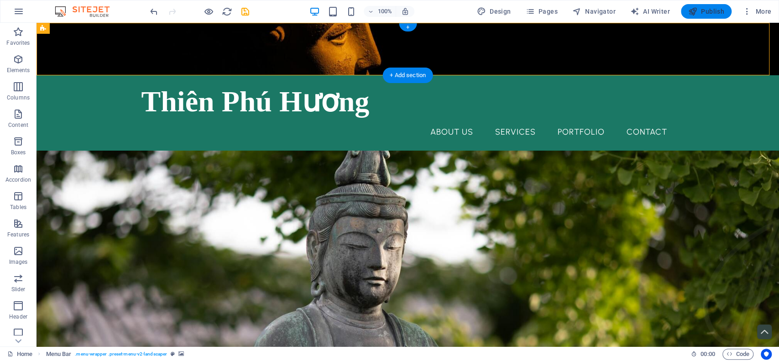
click at [708, 10] on span "Publish" at bounding box center [706, 11] width 36 height 9
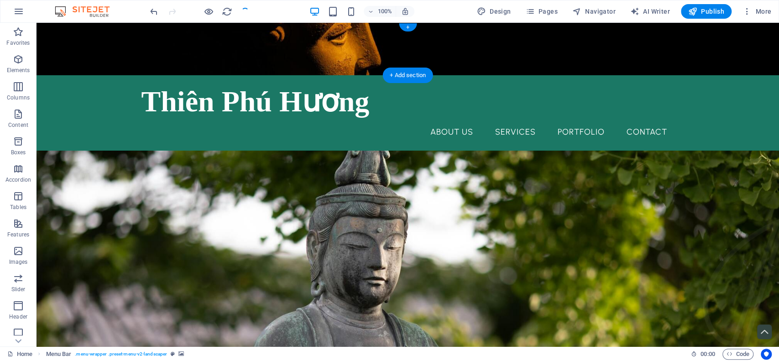
checkbox input "false"
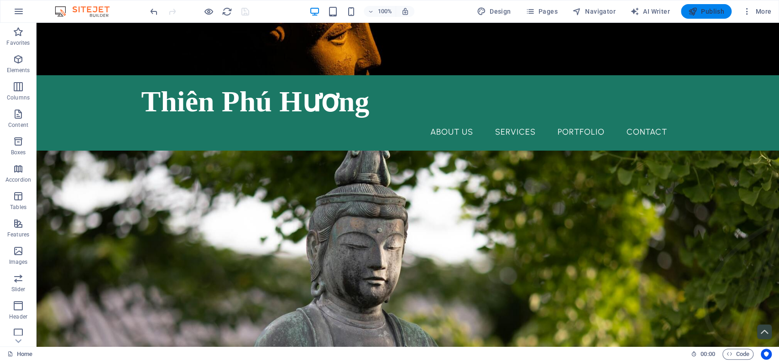
click at [706, 14] on span "Publish" at bounding box center [706, 11] width 36 height 9
